Goal: Task Accomplishment & Management: Use online tool/utility

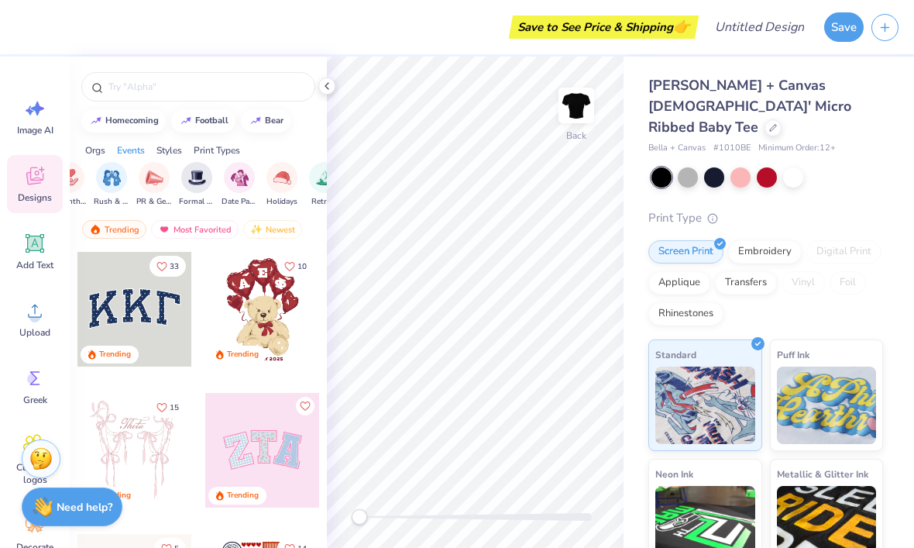
scroll to position [0, 349]
click at [32, 252] on icon at bounding box center [34, 243] width 23 height 23
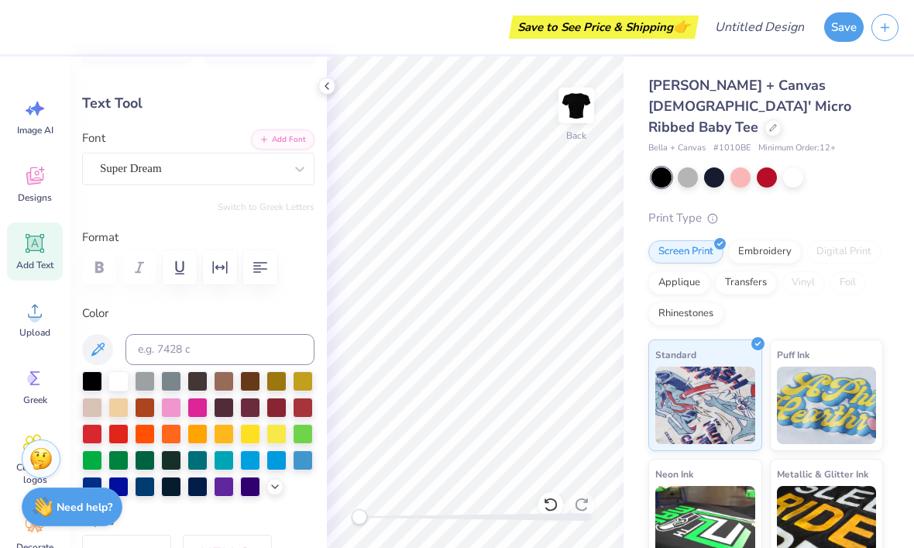
scroll to position [48, 0]
click at [94, 436] on div at bounding box center [92, 433] width 20 height 20
type textarea "bad bitches listen to destin conrad"
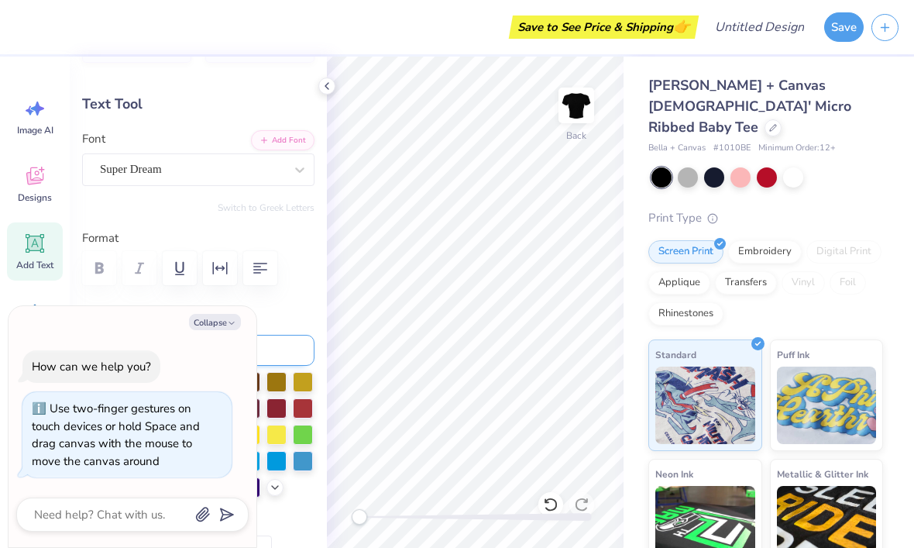
click at [280, 338] on input at bounding box center [219, 350] width 189 height 31
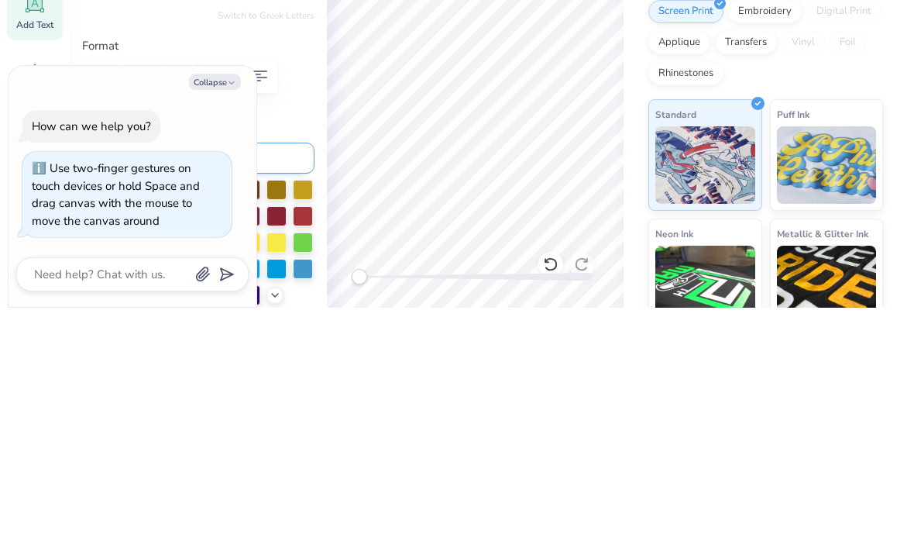
type textarea "x"
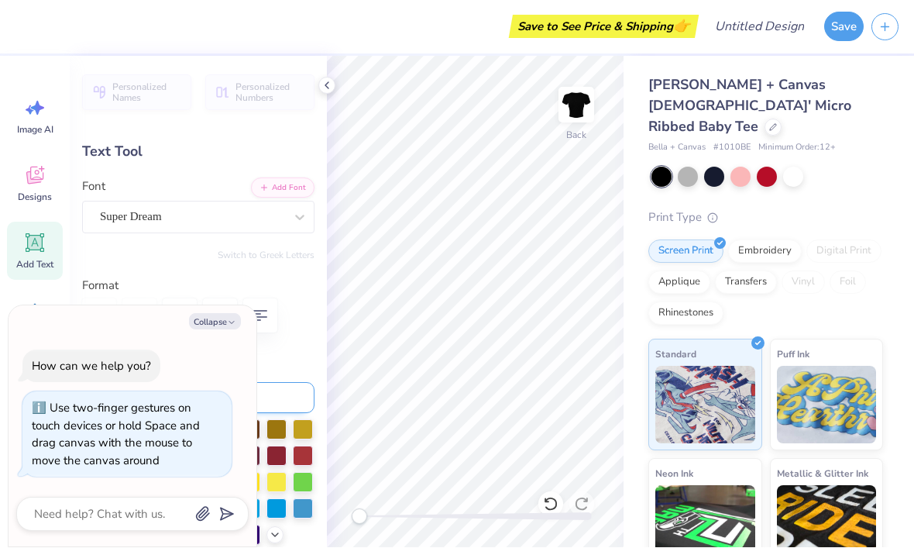
scroll to position [0, 0]
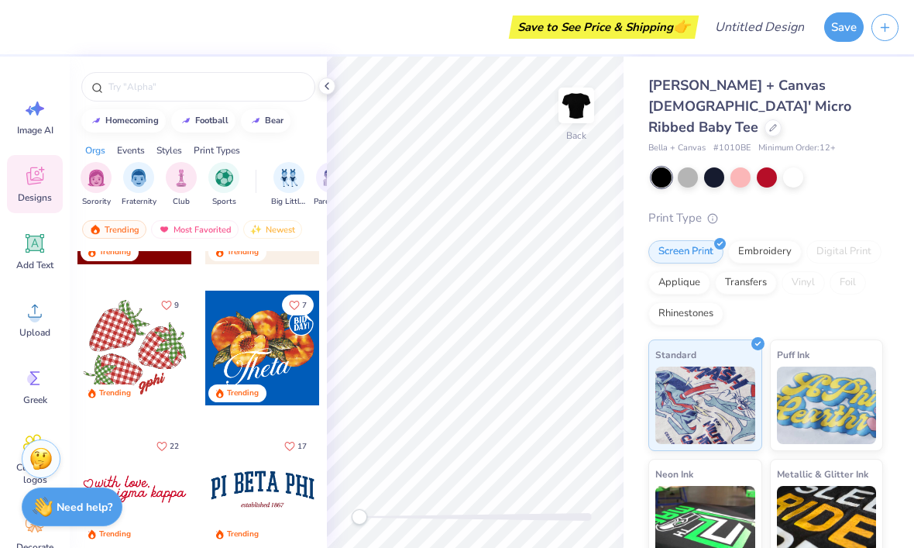
scroll to position [1651, 0]
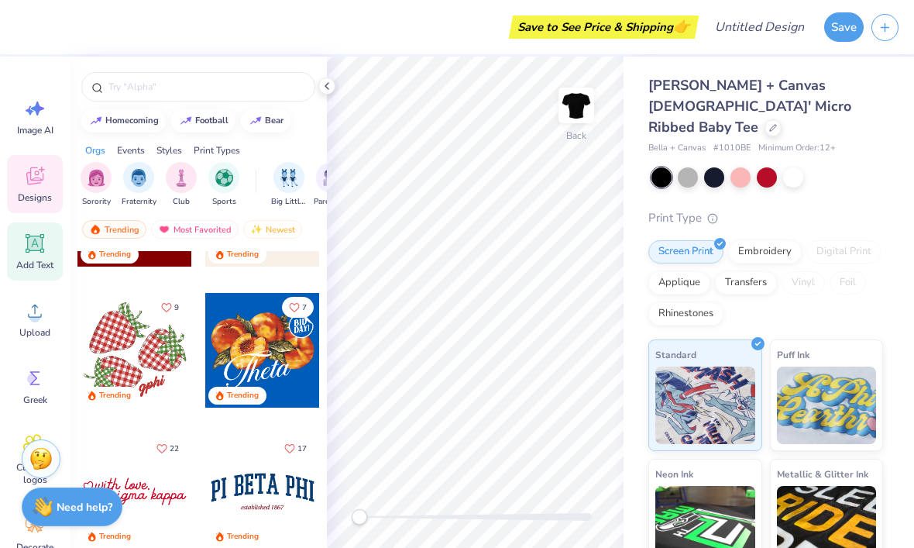
click at [43, 254] on icon at bounding box center [34, 243] width 23 height 23
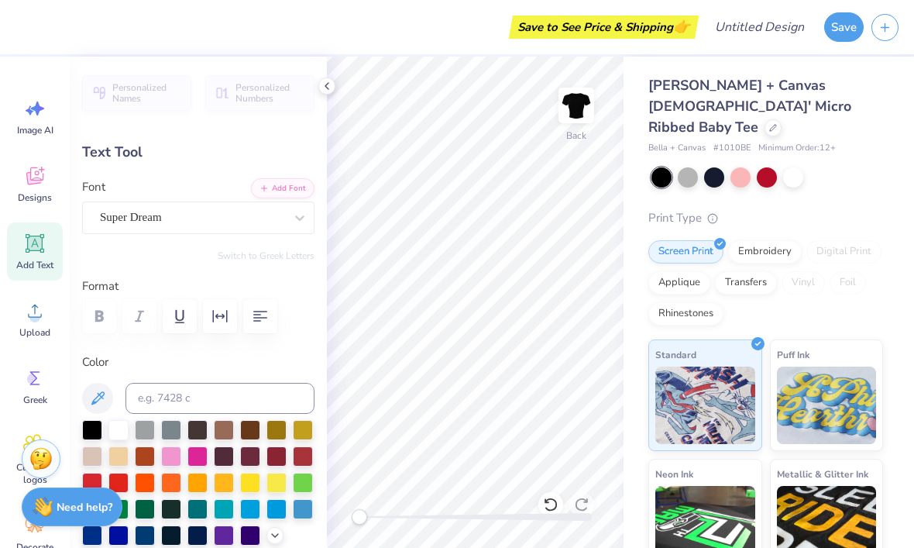
scroll to position [1, 1]
click at [174, 403] on input at bounding box center [219, 398] width 189 height 31
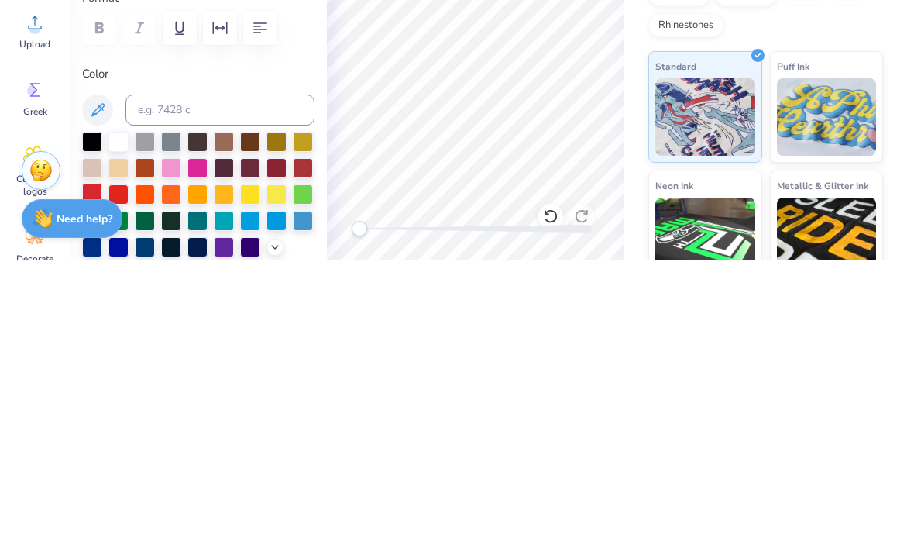
click at [90, 471] on div at bounding box center [92, 481] width 20 height 20
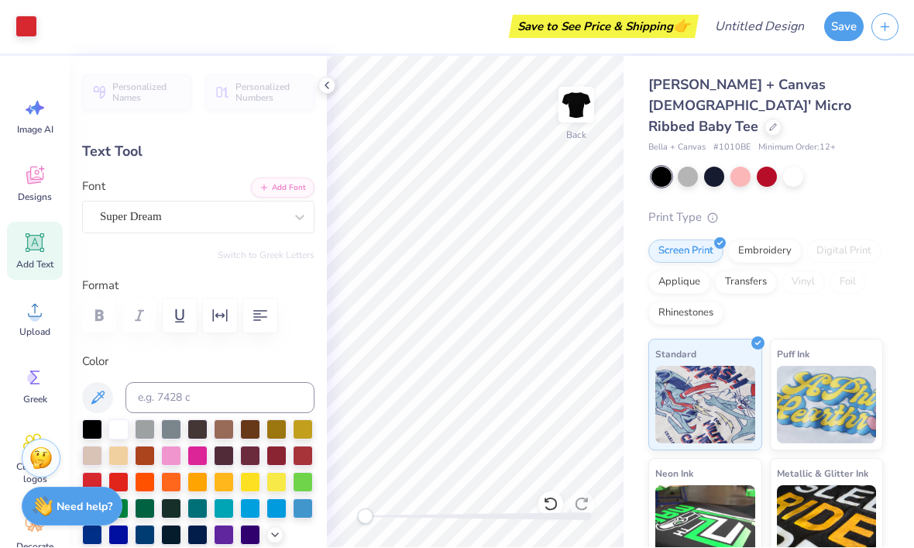
click at [317, 74] on div "Personalized Names Personalized Numbers Text Tool Add Font Font Super Dream Swi…" at bounding box center [198, 302] width 257 height 491
click at [334, 89] on div at bounding box center [326, 85] width 17 height 17
type input "3.00"
